Goal: Information Seeking & Learning: Find specific page/section

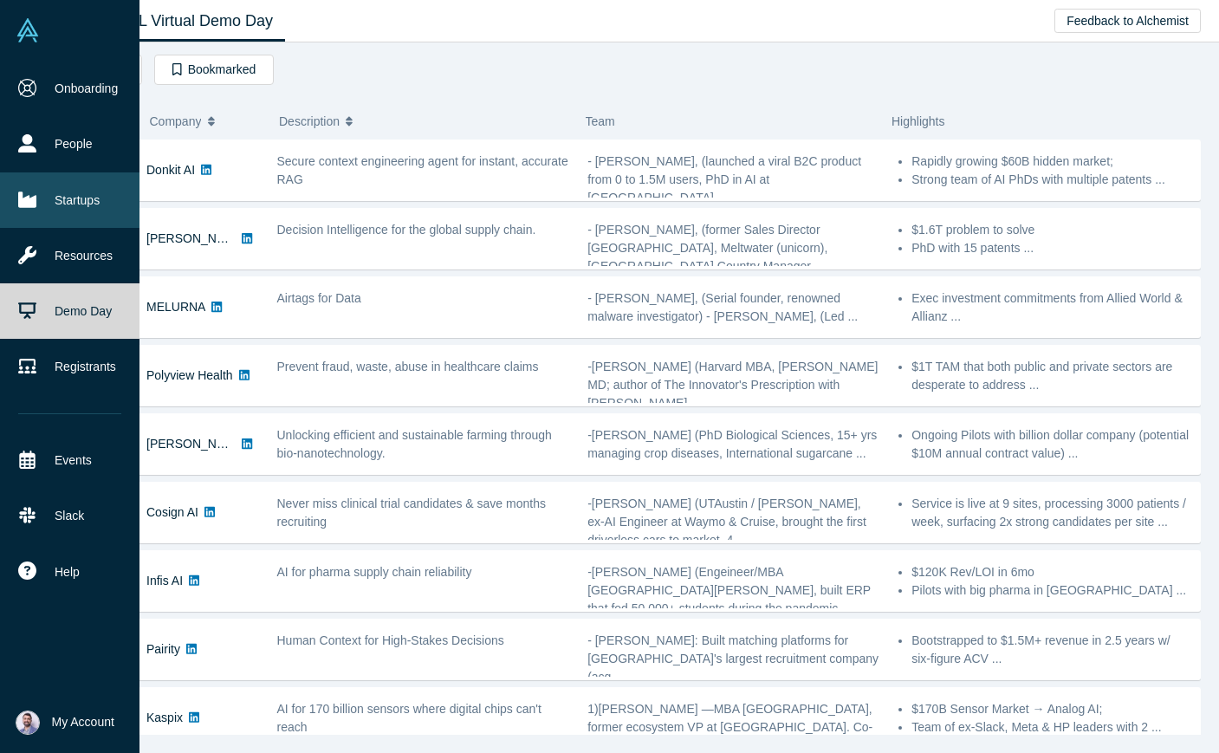
click at [51, 195] on link "Startups" at bounding box center [70, 199] width 140 height 55
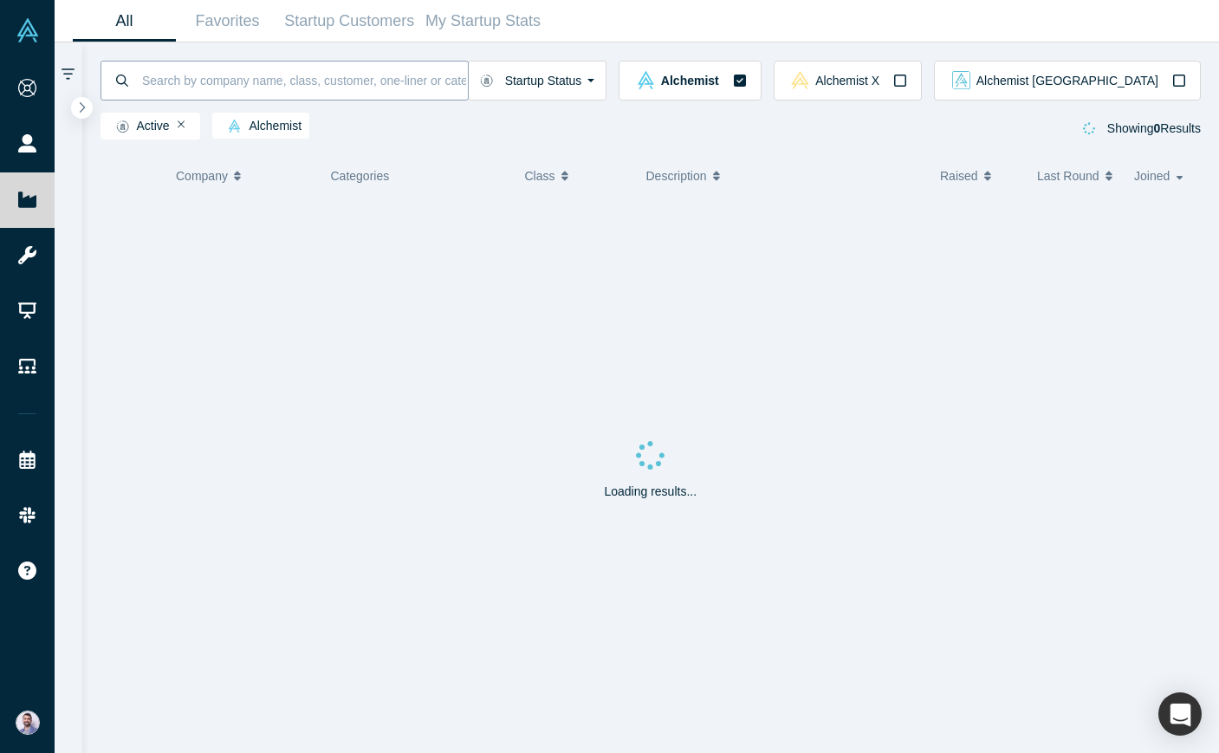
click at [327, 81] on input at bounding box center [304, 80] width 328 height 41
type input "fuse"
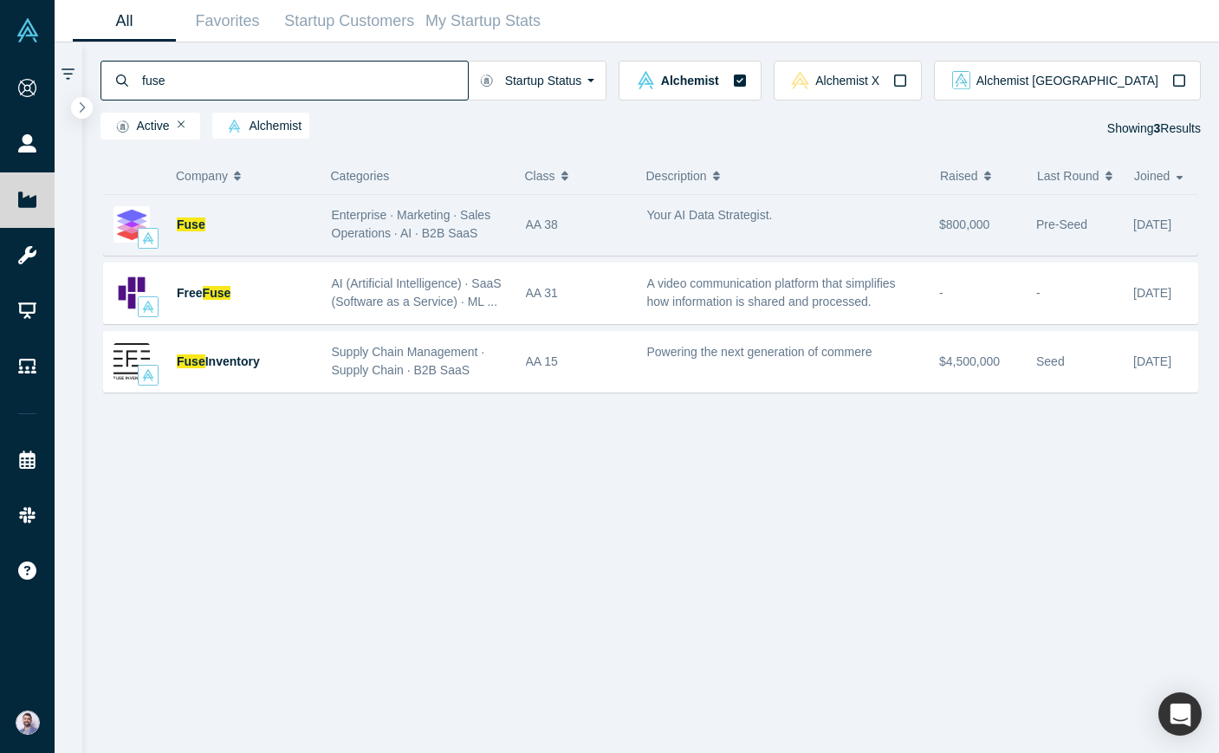
click at [209, 224] on div "Fuse" at bounding box center [245, 225] width 137 height 60
